Goal: Task Accomplishment & Management: Manage account settings

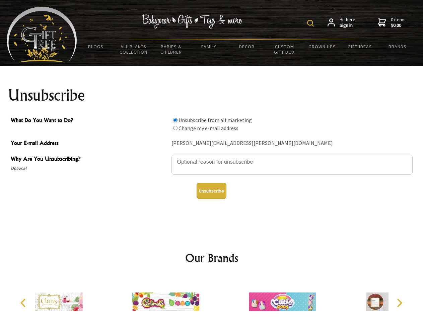
click at [312, 23] on img at bounding box center [310, 23] width 7 height 7
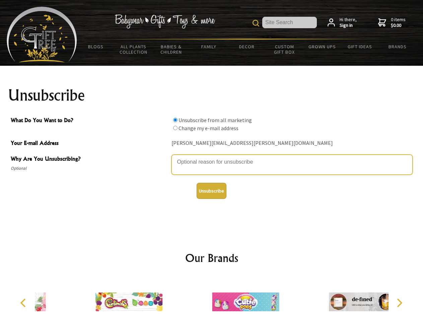
click at [212, 157] on textarea "Why Are You Unsubscribing?" at bounding box center [292, 164] width 241 height 20
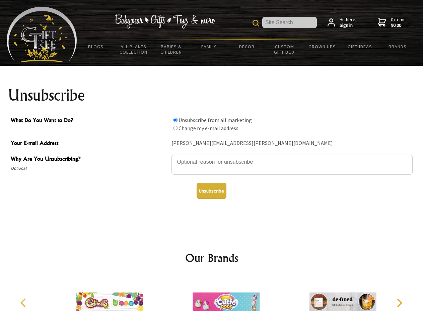
click at [175, 120] on input "What Do You Want to Do?" at bounding box center [175, 120] width 4 height 4
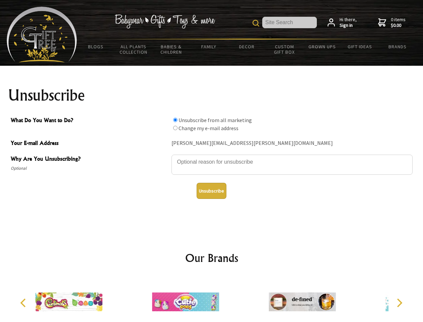
click at [175, 128] on input "What Do You Want to Do?" at bounding box center [175, 128] width 4 height 4
click at [211, 191] on button "Unsubscribe" at bounding box center [212, 191] width 30 height 16
radio input "true"
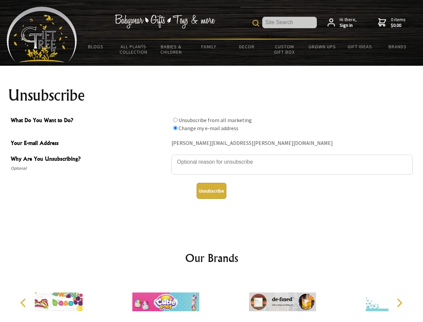
click at [224, 299] on div at bounding box center [282, 302] width 117 height 52
click at [24, 303] on icon "Previous" at bounding box center [23, 302] width 9 height 9
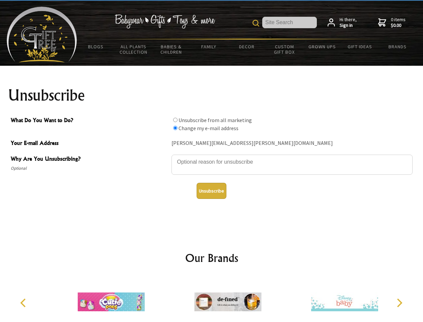
click at [399, 303] on icon "Next" at bounding box center [399, 302] width 9 height 9
